Goal: Obtain resource: Download file/media

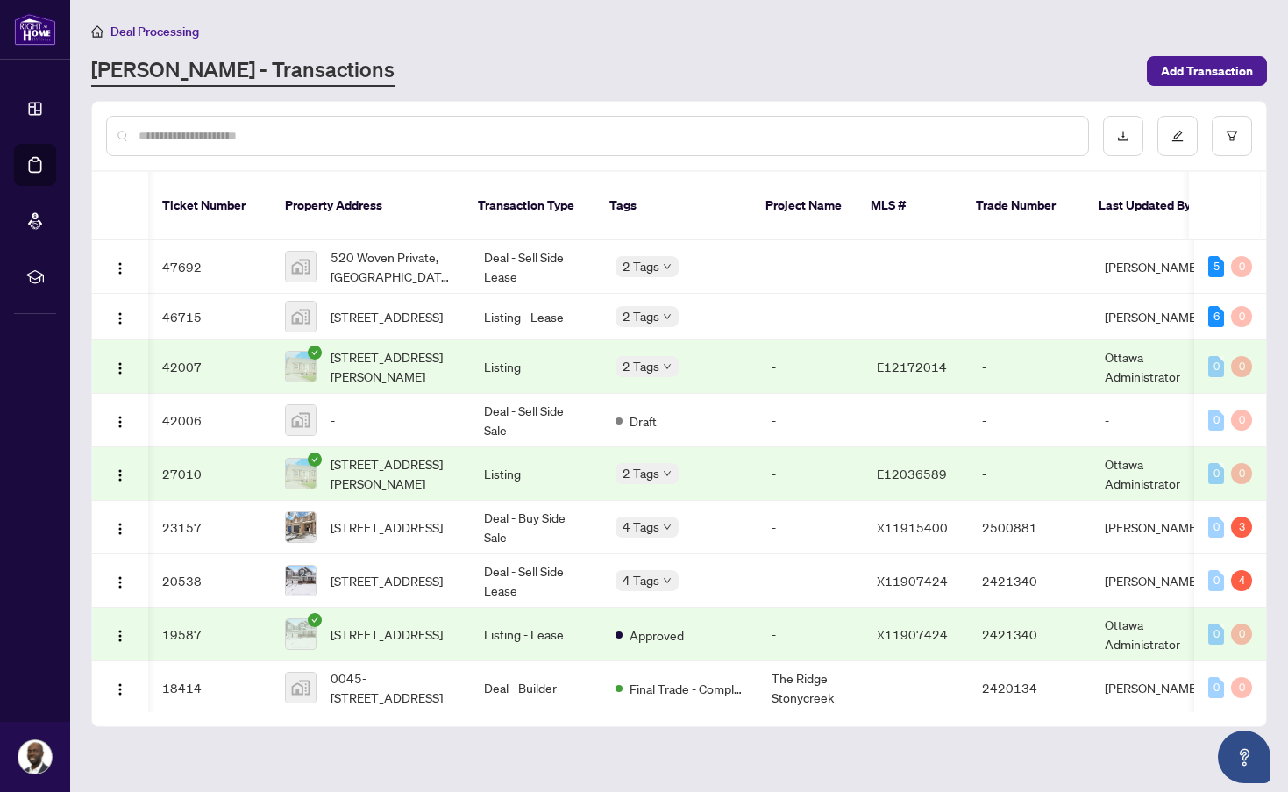
scroll to position [0, 4]
click at [520, 260] on td "Deal - Sell Side Lease" at bounding box center [536, 266] width 132 height 53
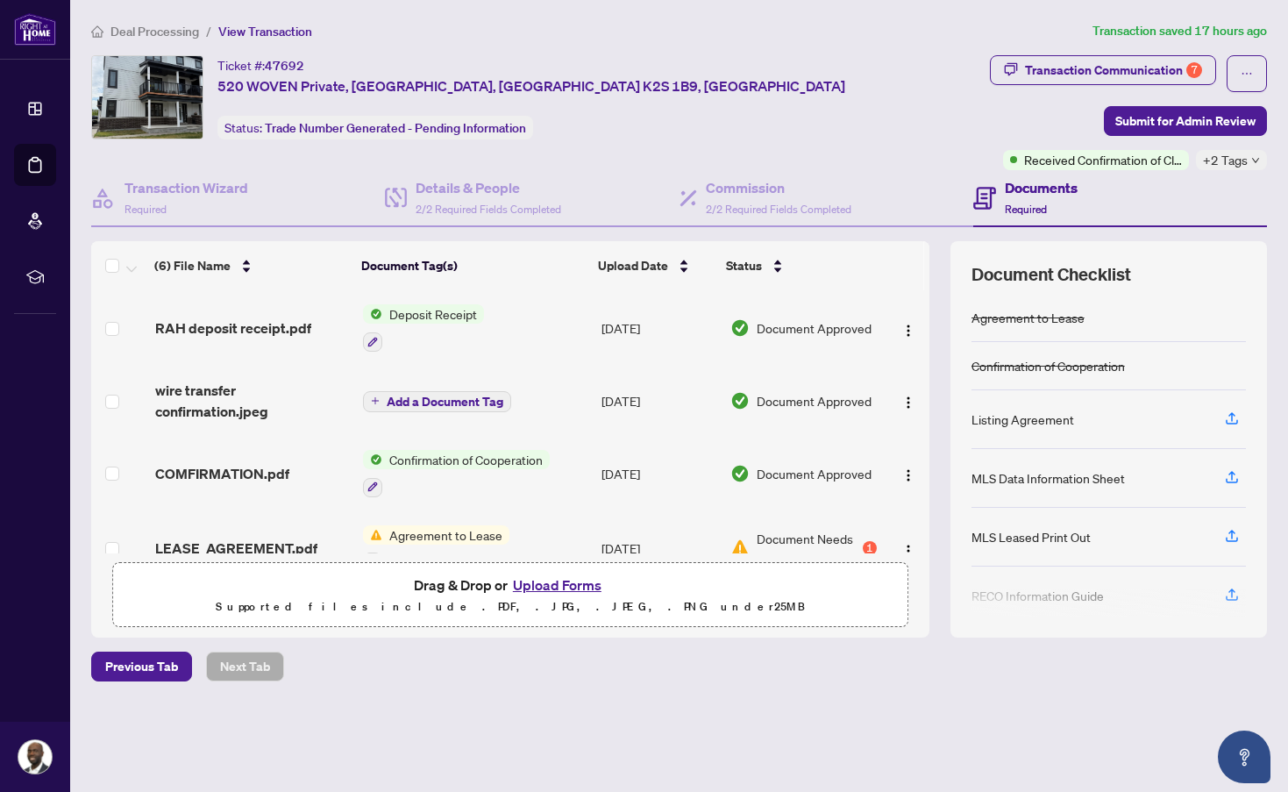
click at [460, 318] on span "Deposit Receipt" at bounding box center [433, 313] width 102 height 19
click at [395, 399] on span "Deposit Receipt" at bounding box center [396, 399] width 102 height 19
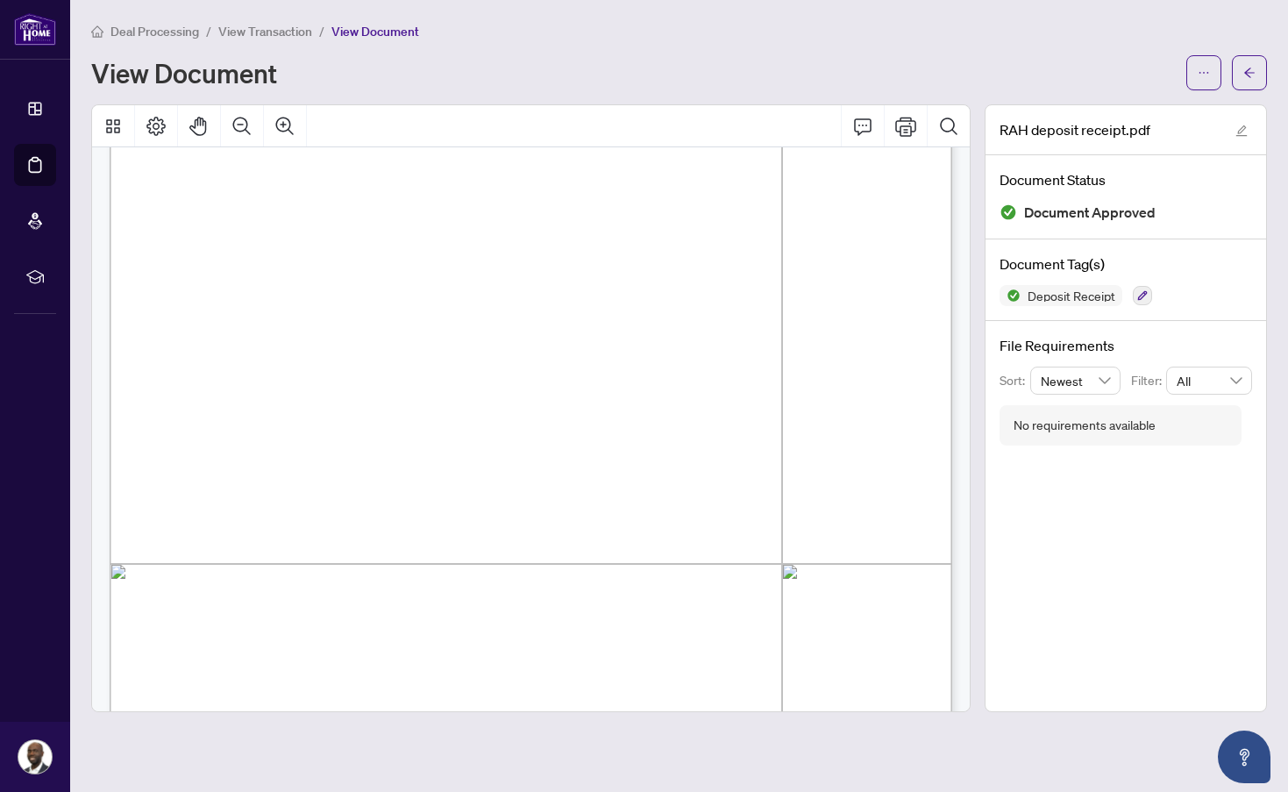
click at [175, 35] on span "Deal Processing" at bounding box center [154, 32] width 89 height 16
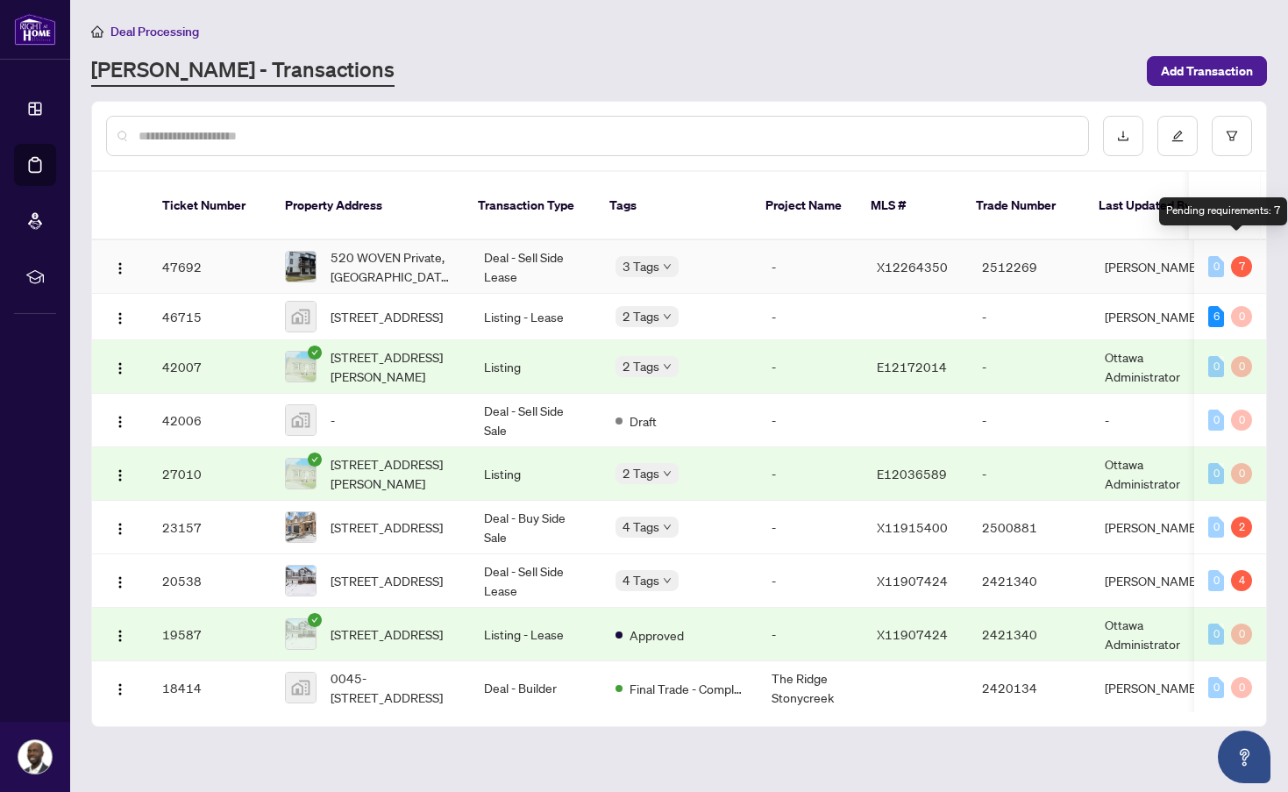
click at [1232, 256] on div "7" at bounding box center [1241, 266] width 21 height 21
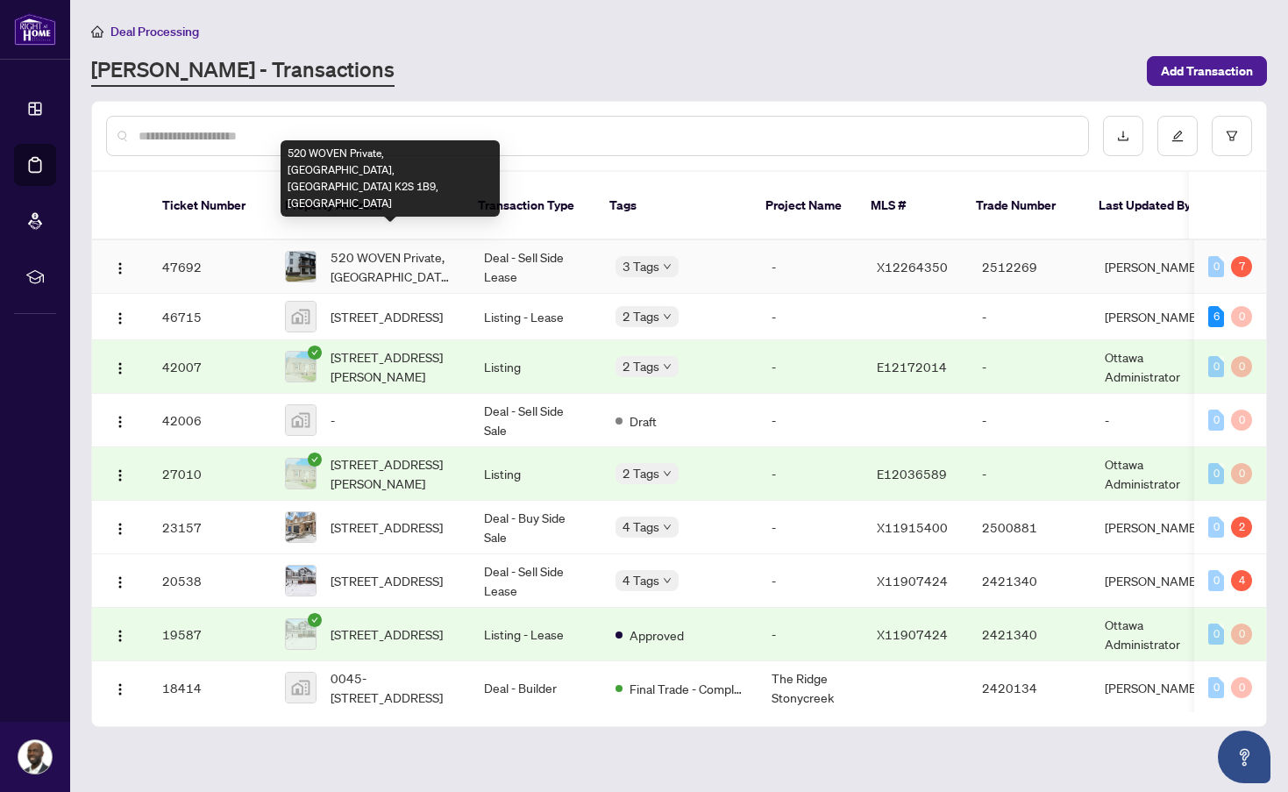
click at [399, 247] on span "520 WOVEN Private, Ottawa, Ontario K2S 1B9, Canada" at bounding box center [393, 266] width 125 height 39
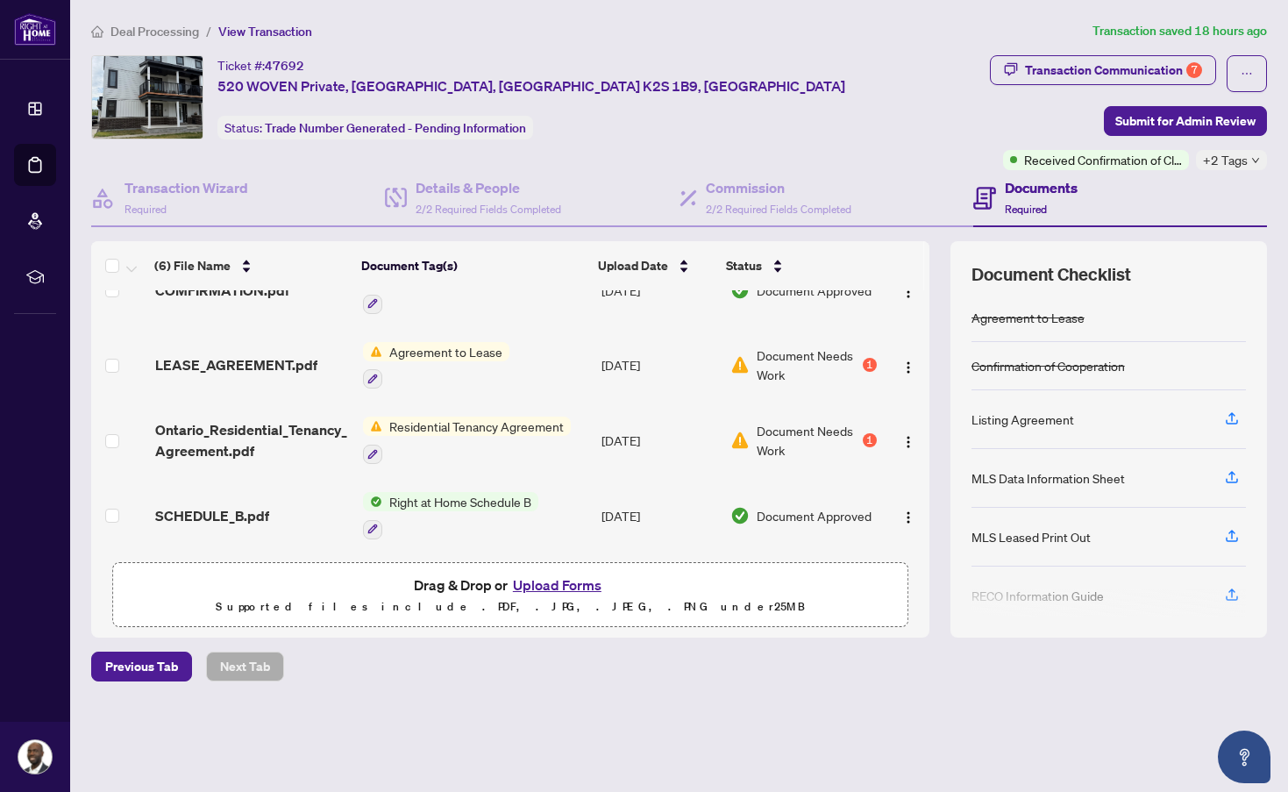
scroll to position [186, 0]
click at [866, 361] on div "1" at bounding box center [870, 365] width 14 height 14
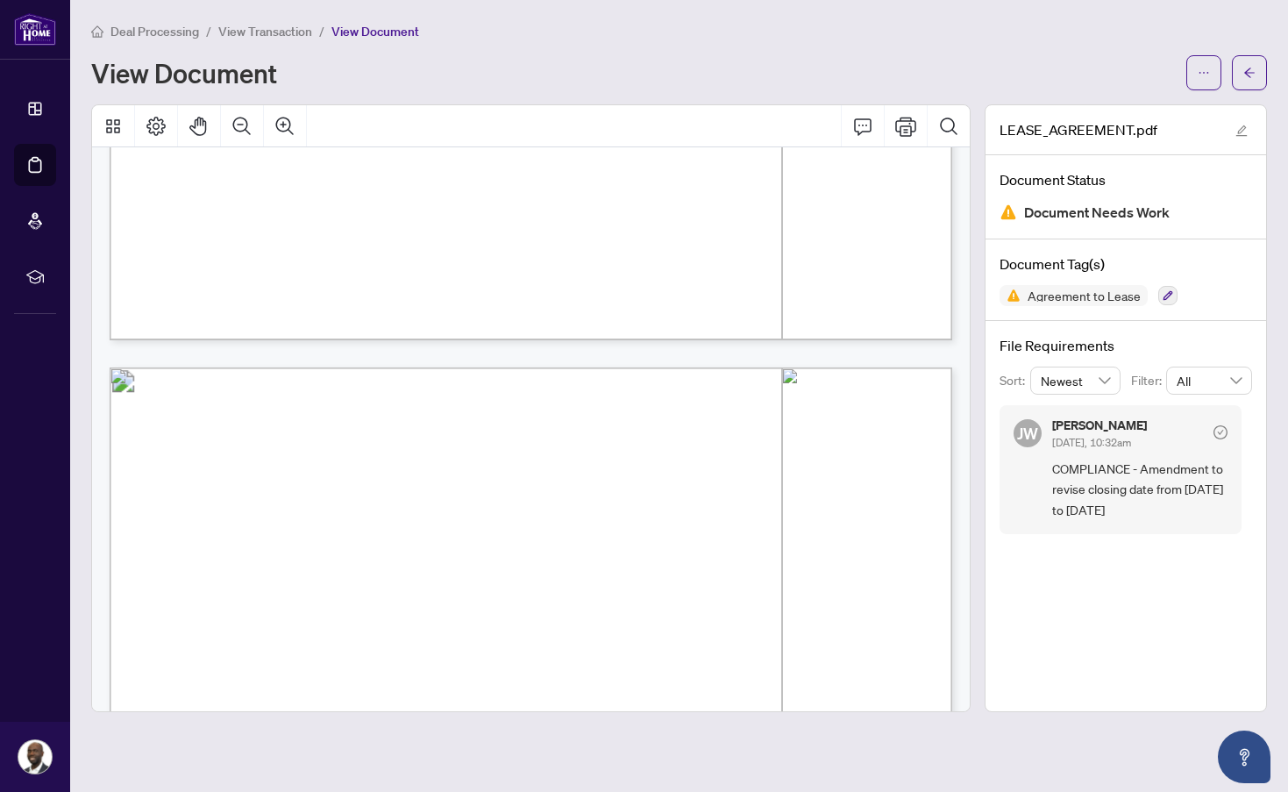
scroll to position [2041, 0]
click at [1199, 74] on icon "ellipsis" at bounding box center [1204, 73] width 12 height 12
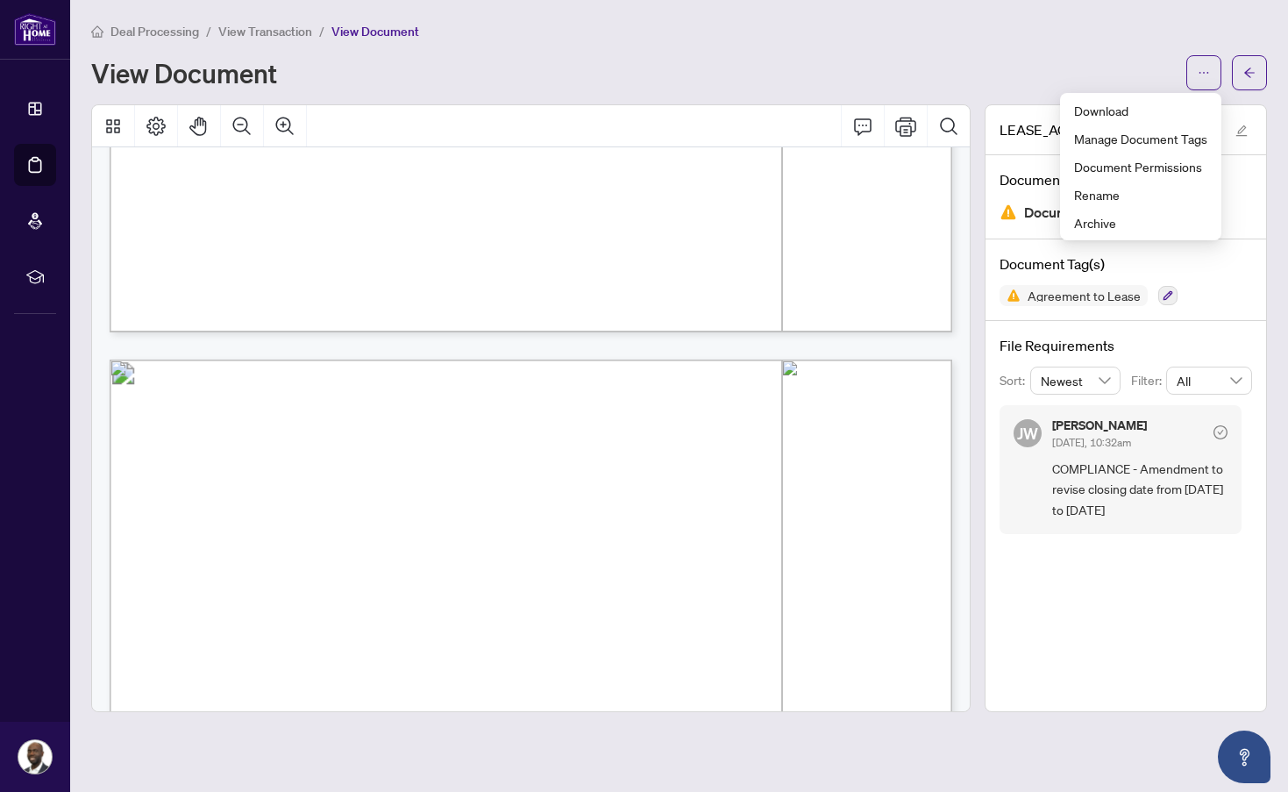
click at [1066, 69] on div "View Document" at bounding box center [633, 73] width 1085 height 28
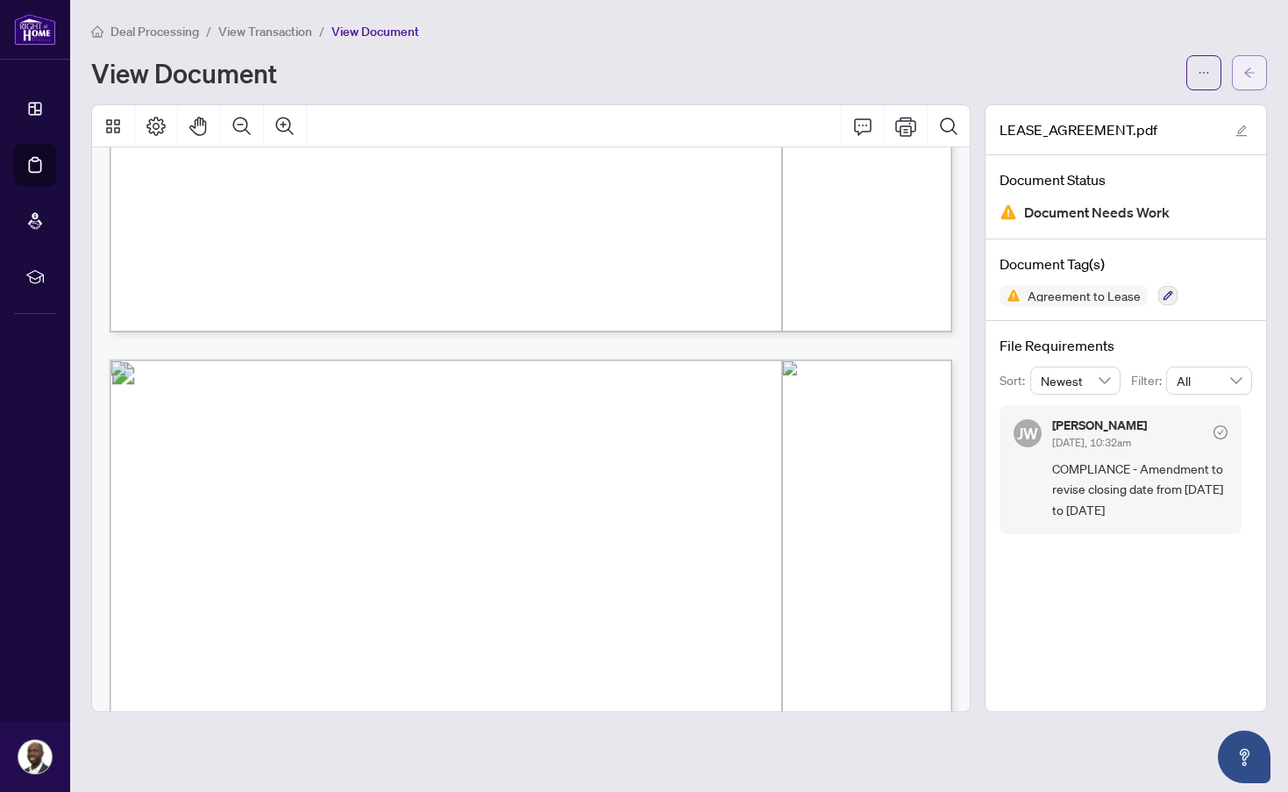
click at [1245, 78] on icon "arrow-left" at bounding box center [1249, 73] width 12 height 12
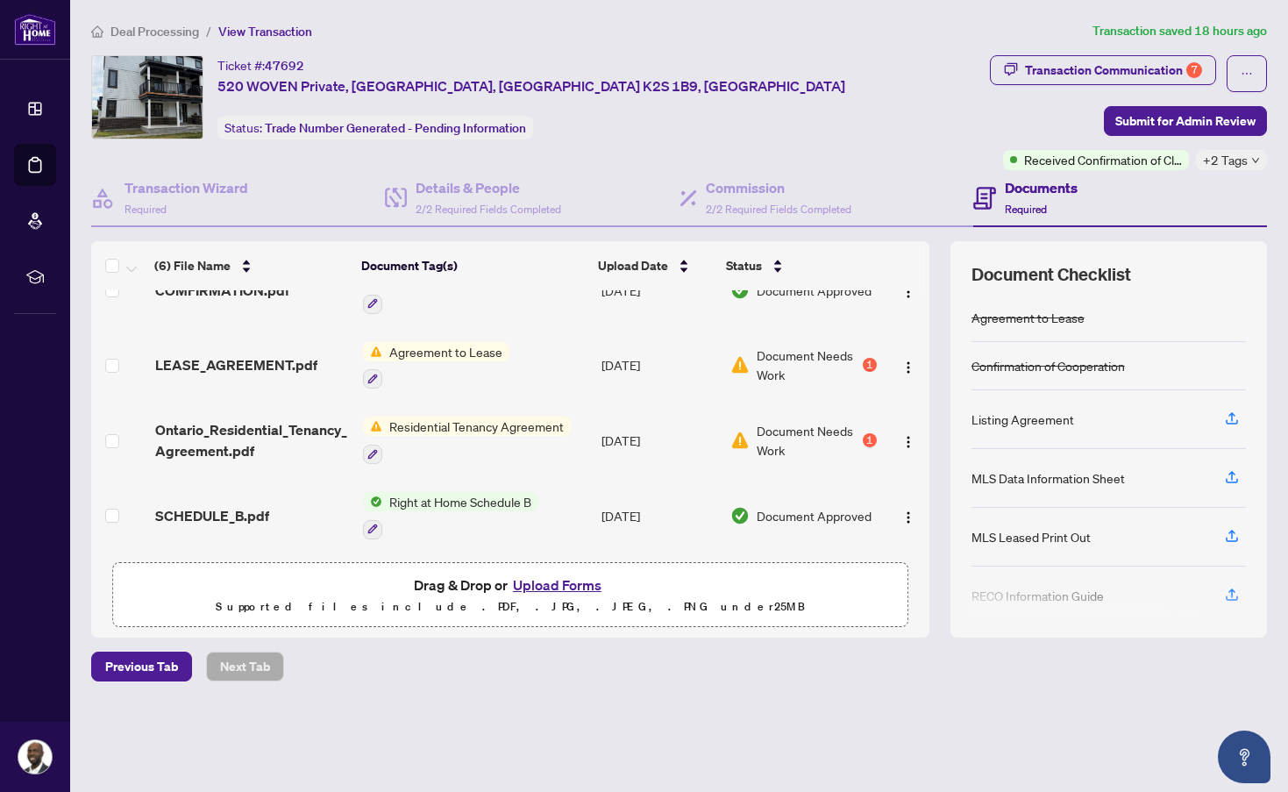
scroll to position [186, 0]
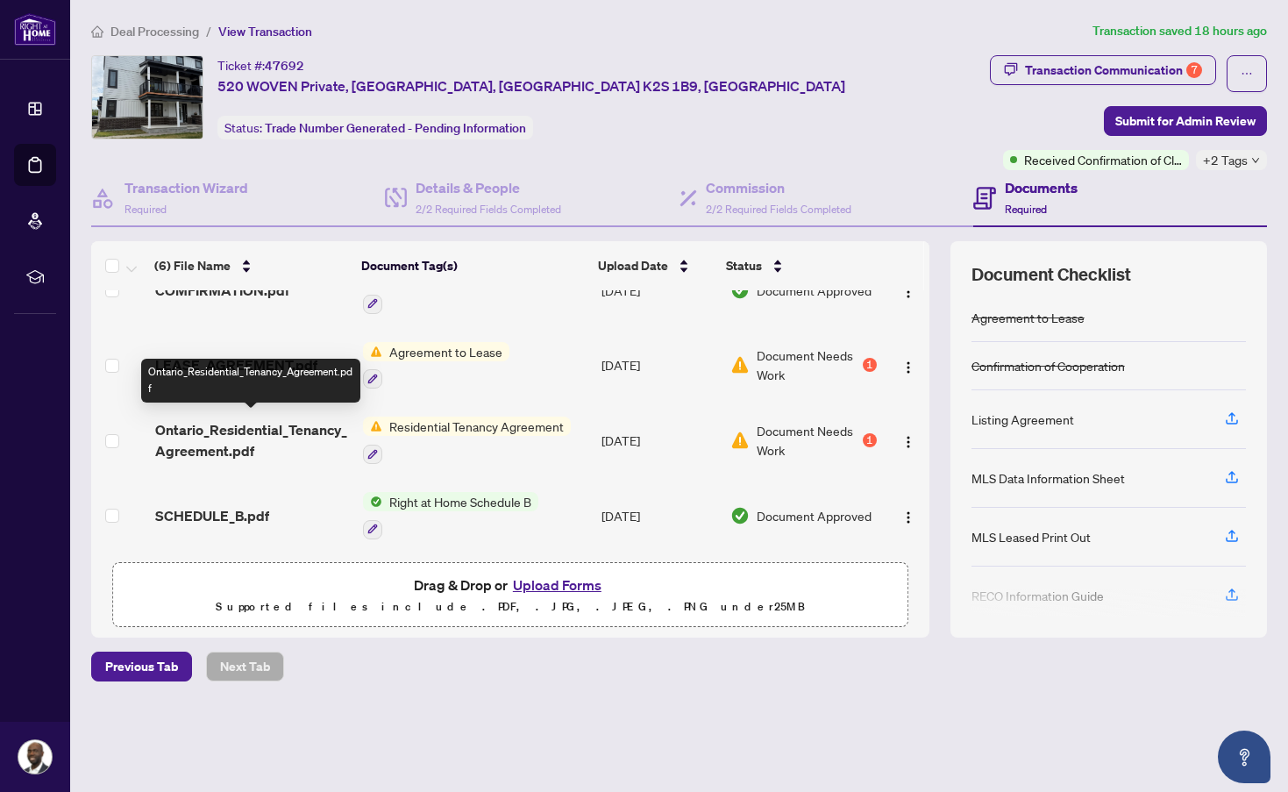
click at [256, 422] on span "Ontario_Residential_Tenancy_Agreement.pdf" at bounding box center [252, 440] width 194 height 42
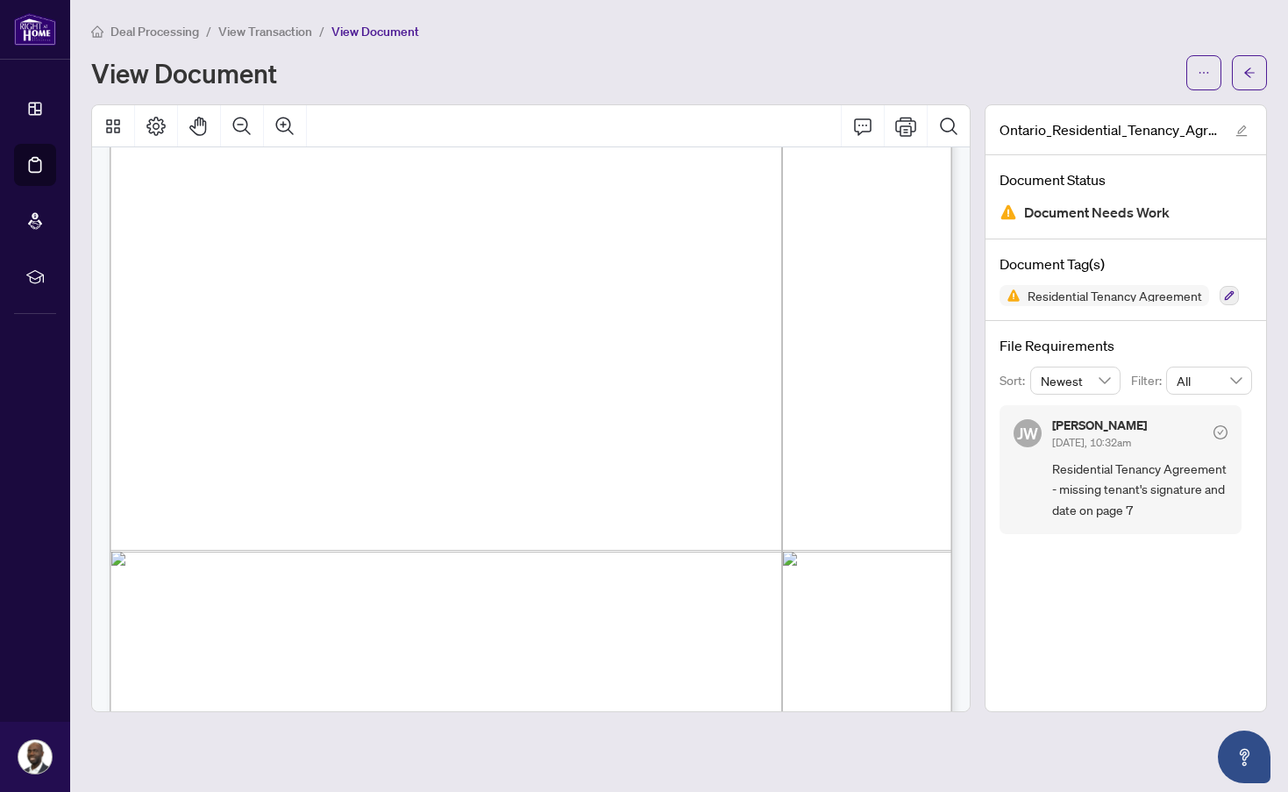
scroll to position [12691, 0]
